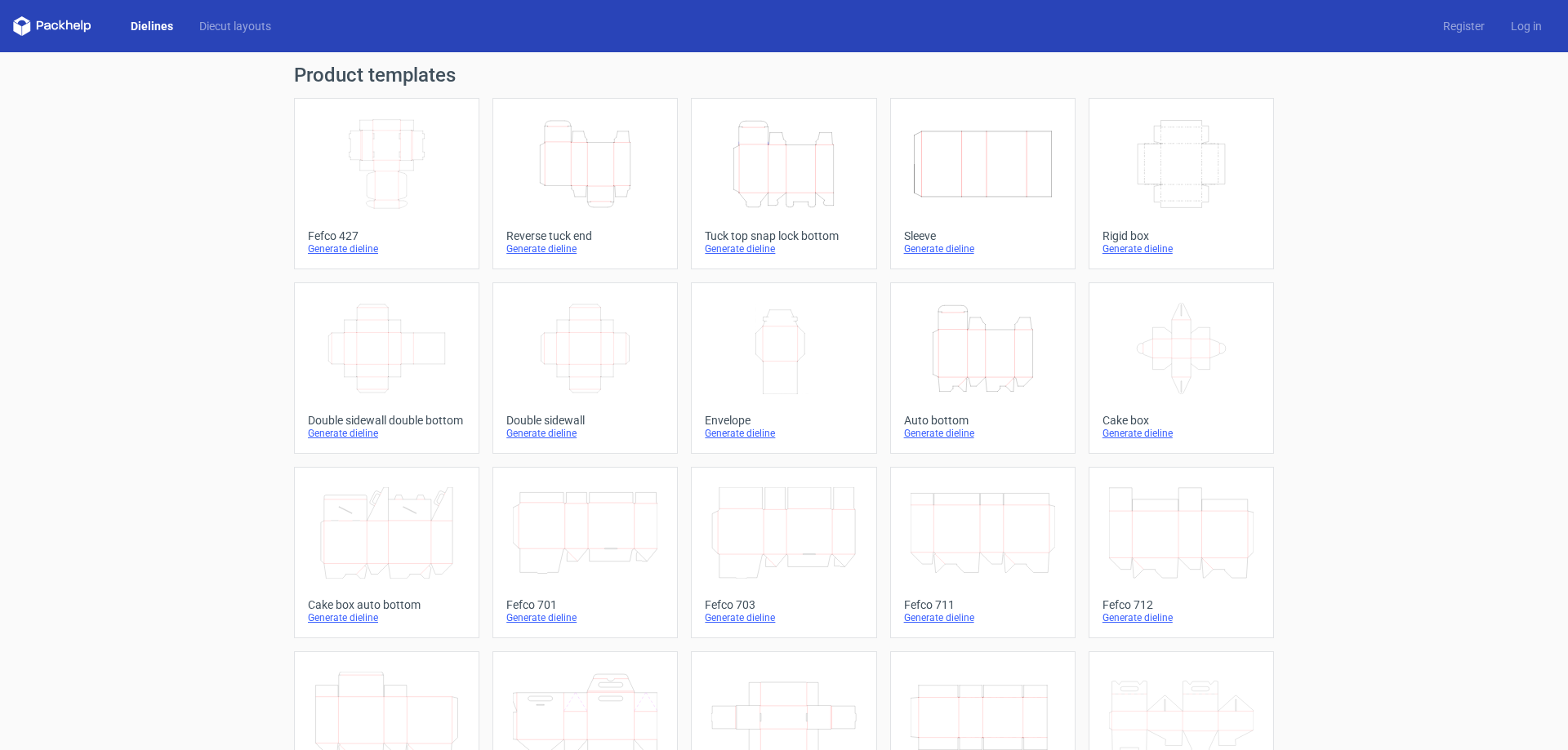
click at [376, 204] on icon "Width Depth Height" at bounding box center [386, 164] width 145 height 91
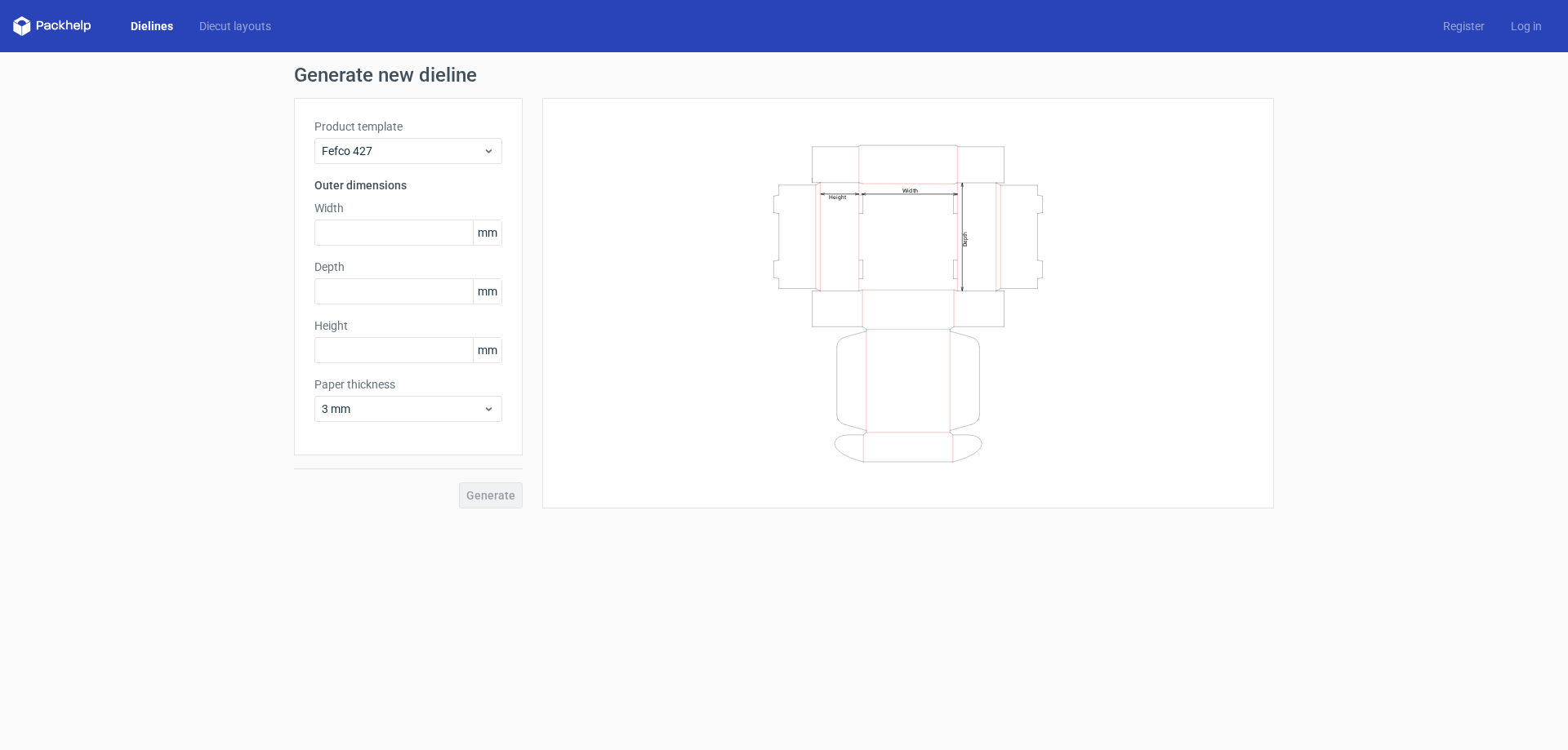
click at [377, 252] on div "Product template Fefco 427 Outer dimensions Width mm Depth mm Height mm Paper t…" at bounding box center [408, 277] width 228 height 358
click at [378, 237] on input "text" at bounding box center [408, 232] width 188 height 26
type input "350"
type input "230"
type input "170"
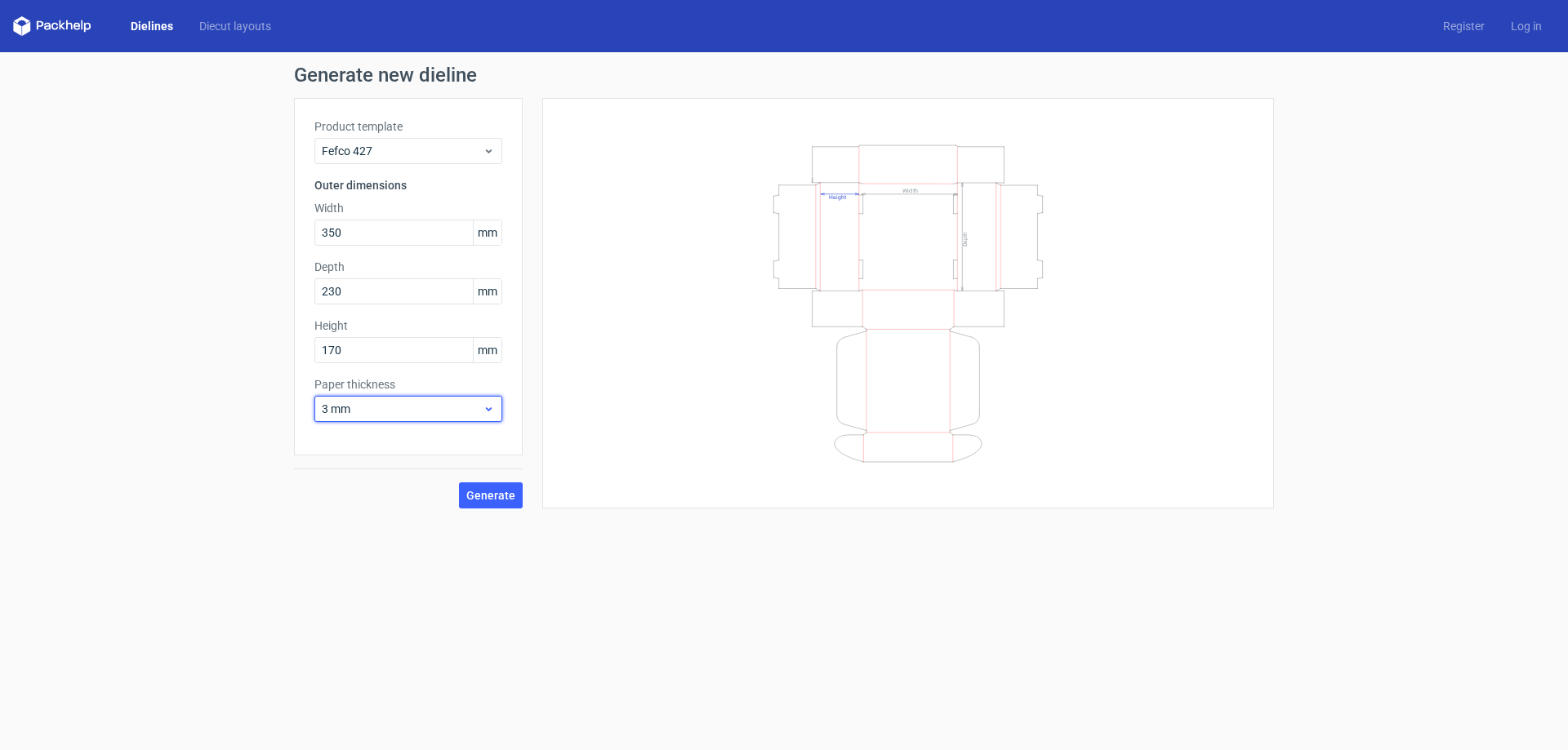
click at [398, 407] on span "3 mm" at bounding box center [402, 410] width 161 height 17
click at [385, 518] on div "1.5 mm" at bounding box center [408, 523] width 175 height 26
click at [472, 499] on span "Generate" at bounding box center [491, 496] width 49 height 12
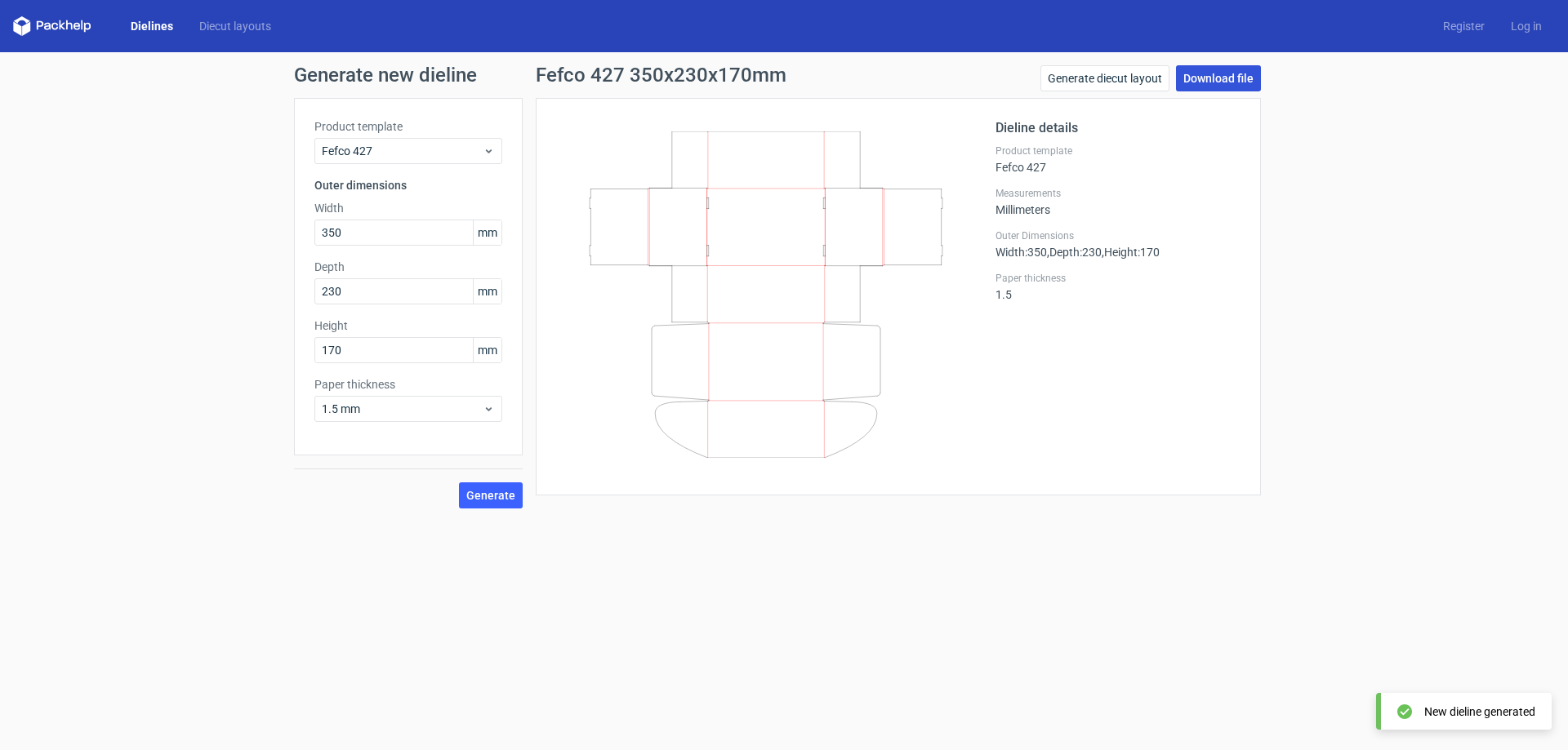
click at [1206, 72] on link "Download file" at bounding box center [1218, 78] width 85 height 26
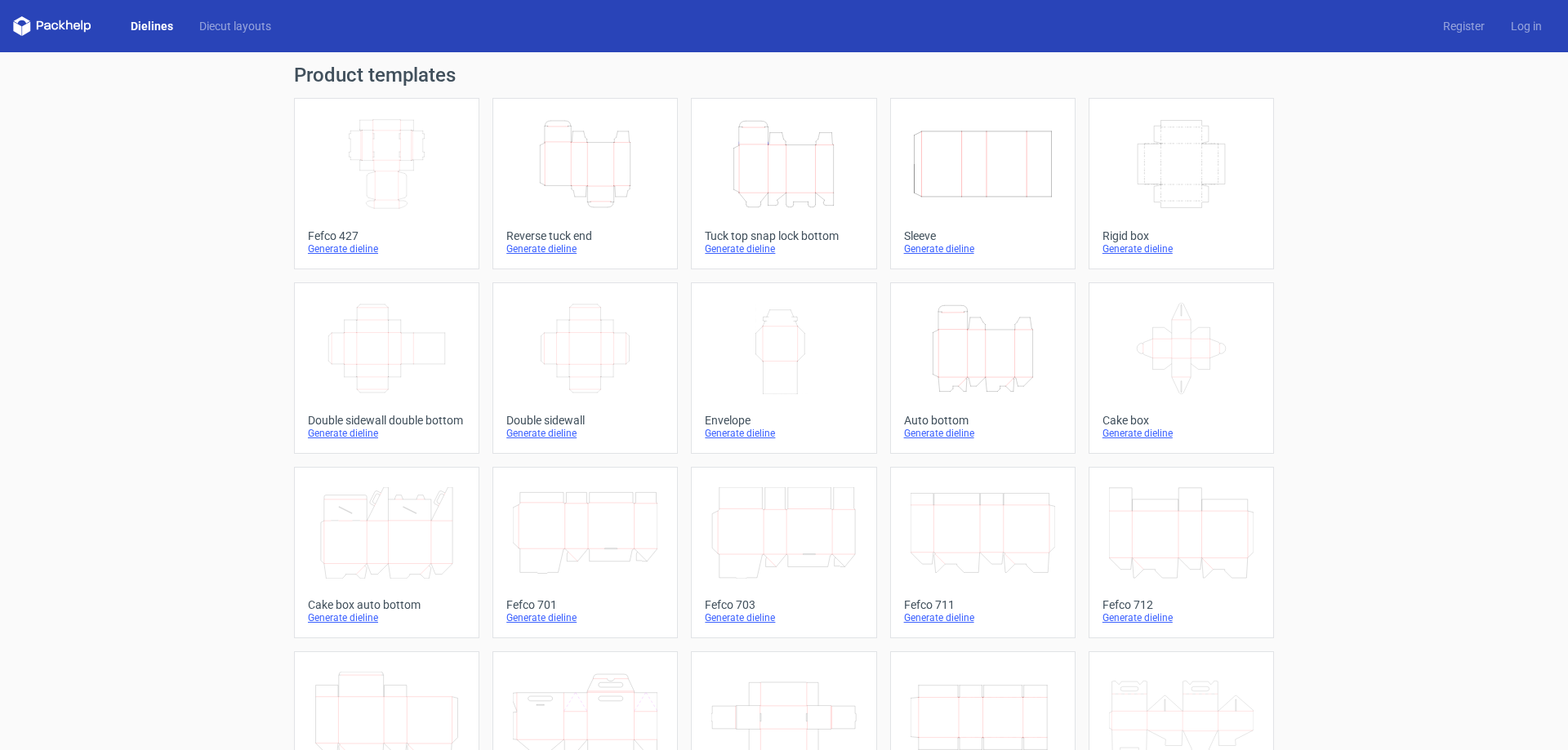
click at [343, 175] on icon "Width Depth Height" at bounding box center [386, 164] width 145 height 91
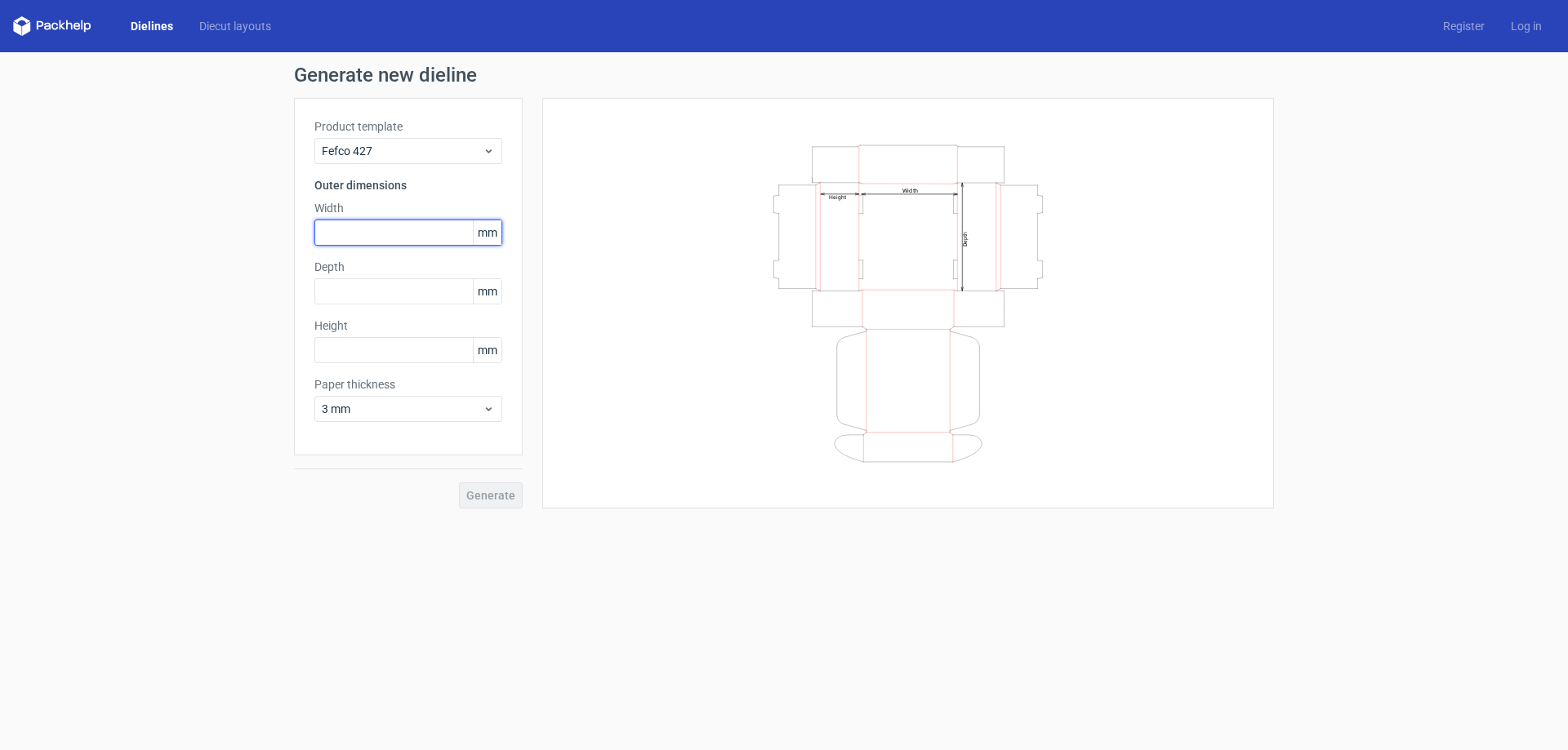
click at [375, 228] on input "text" at bounding box center [408, 232] width 188 height 26
type input "500"
click at [361, 283] on input "text" at bounding box center [408, 291] width 188 height 26
type input "150"
click at [358, 330] on label "Height" at bounding box center [408, 326] width 188 height 17
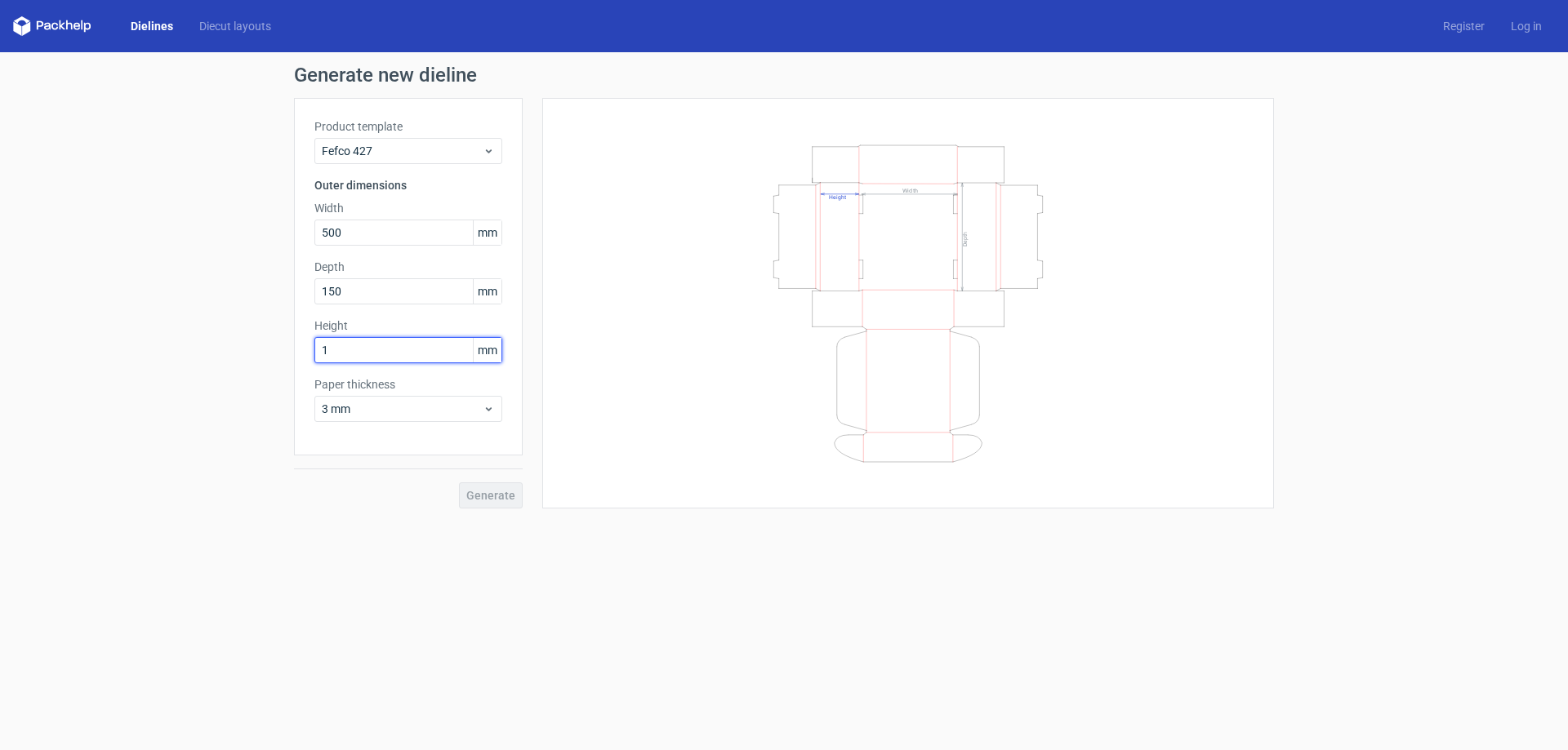
click at [355, 353] on input "1" at bounding box center [408, 349] width 188 height 26
click at [321, 401] on div "Product template Fefco 427 Outer dimensions Width 500 mm Depth 150 mm Height 10…" at bounding box center [408, 277] width 228 height 358
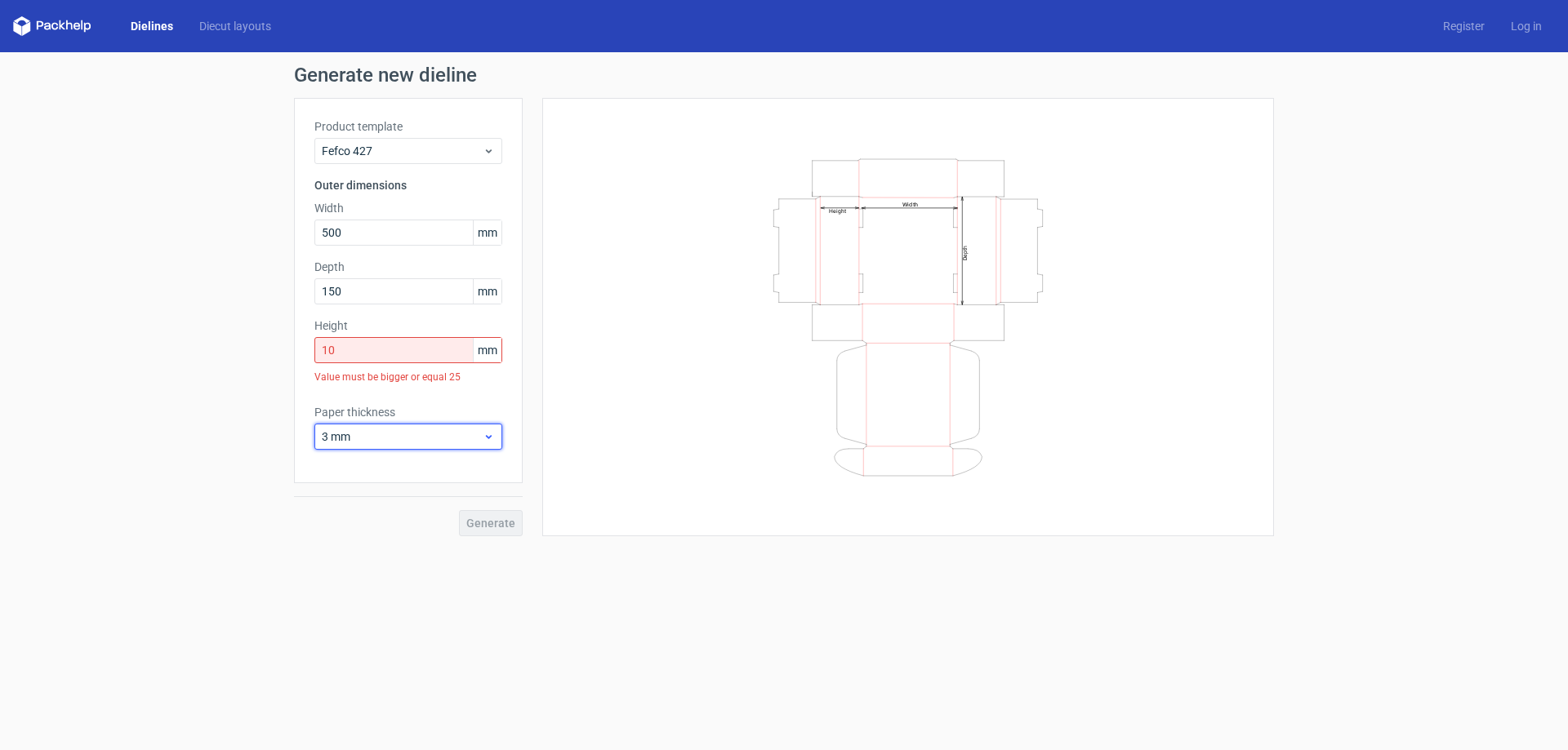
click at [350, 443] on div "3 mm" at bounding box center [408, 436] width 188 height 26
drag, startPoint x: 355, startPoint y: 548, endPoint x: 373, endPoint y: 470, distance: 80.0
click at [356, 547] on div "1.5 mm" at bounding box center [408, 551] width 175 height 26
click at [356, 354] on input "10" at bounding box center [408, 349] width 188 height 26
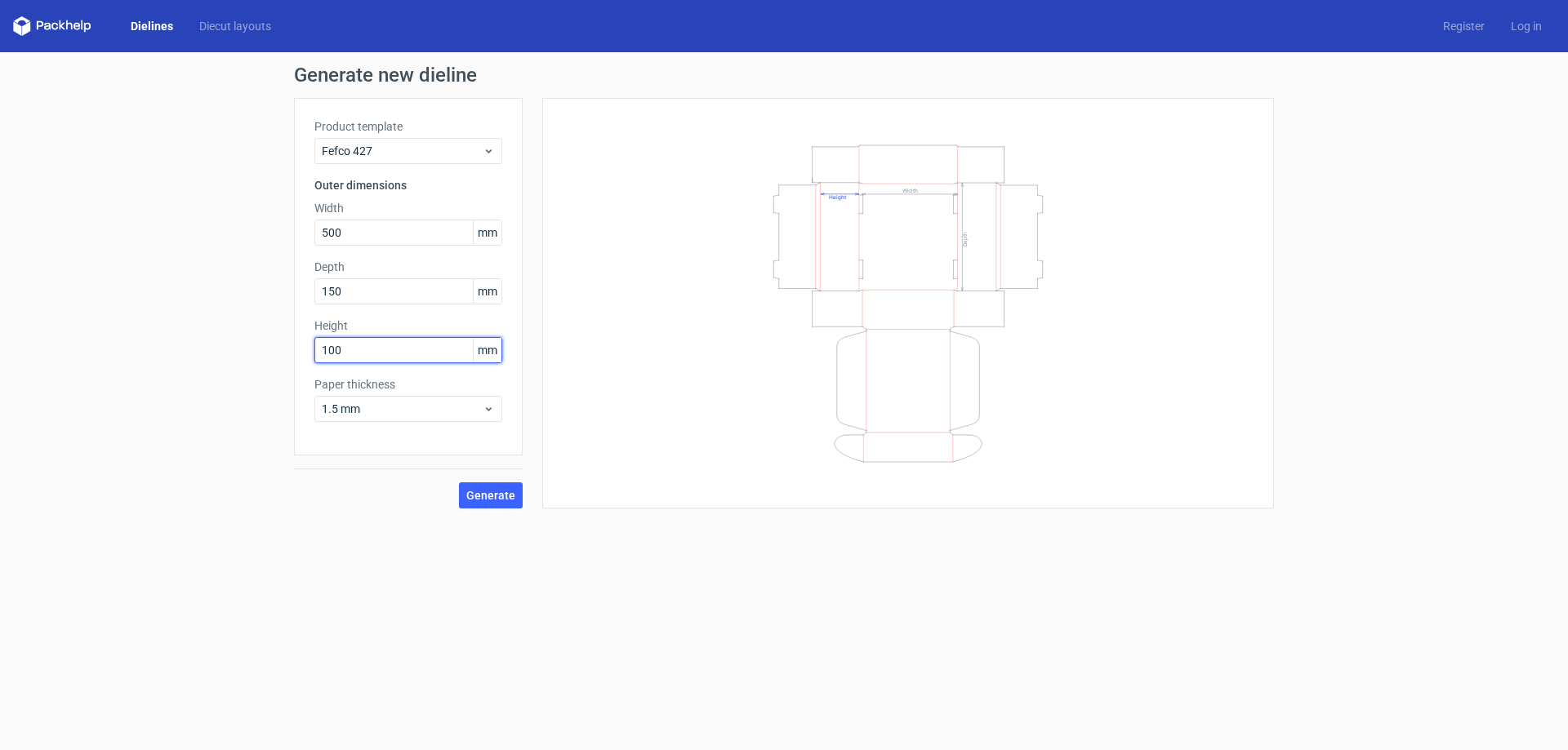
type input "100"
click at [262, 384] on div "Generate new dieline Product template Fefco 427 Outer dimensions Width 500 mm D…" at bounding box center [784, 288] width 1568 height 470
click at [485, 487] on button "Generate" at bounding box center [491, 495] width 64 height 26
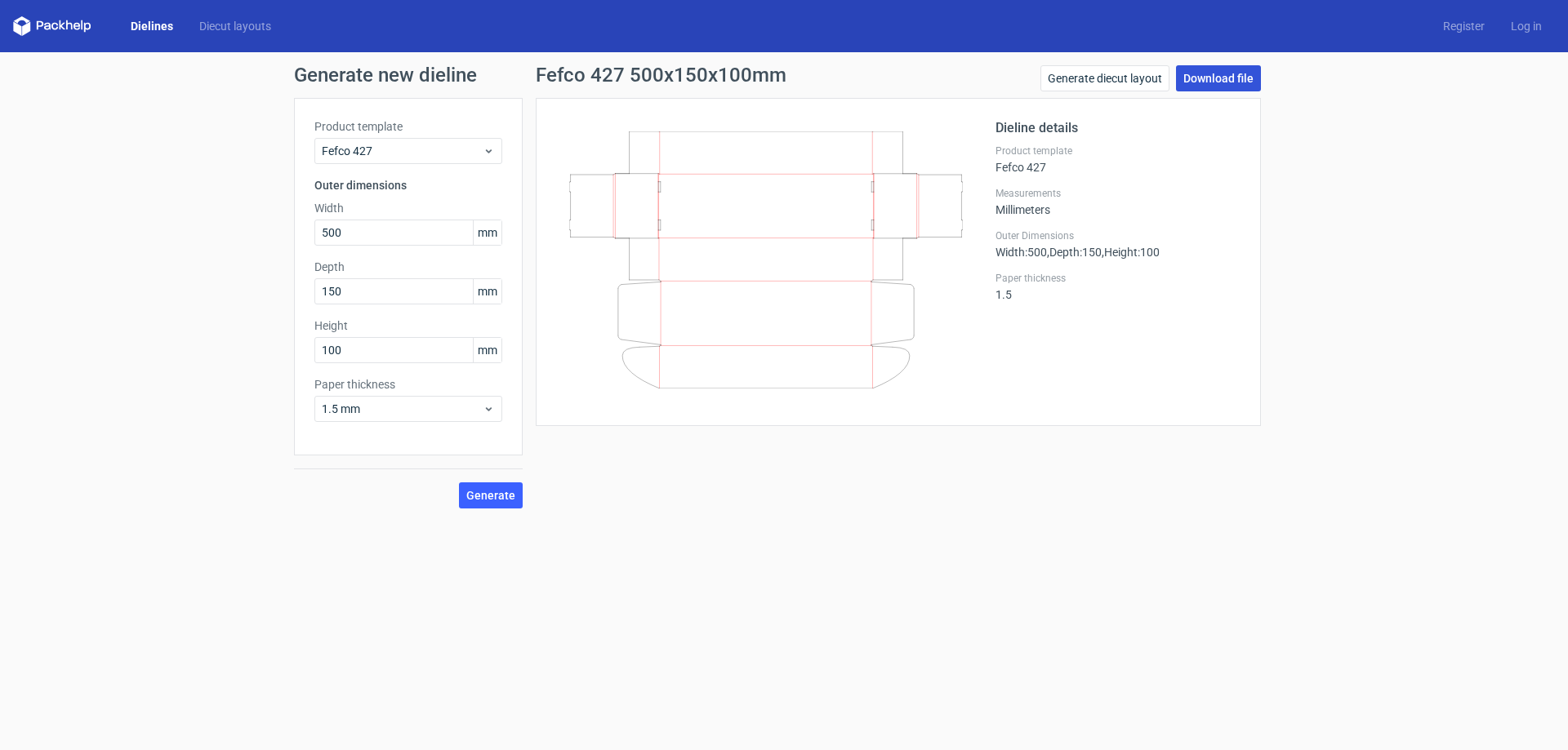
click at [1221, 76] on link "Download file" at bounding box center [1218, 78] width 85 height 26
